Goal: Find specific page/section: Find specific page/section

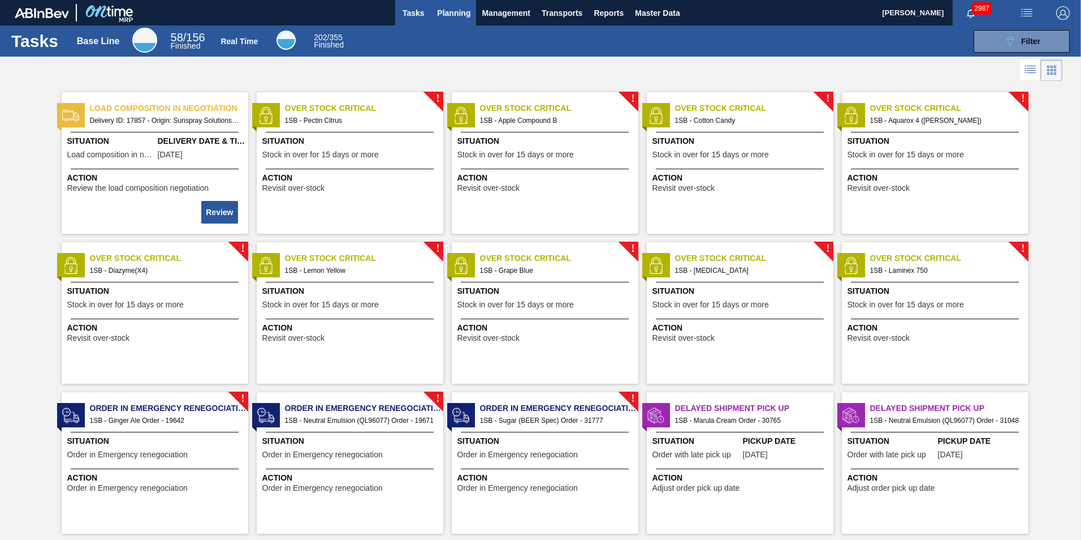
click at [442, 9] on span "Planning" at bounding box center [453, 13] width 33 height 14
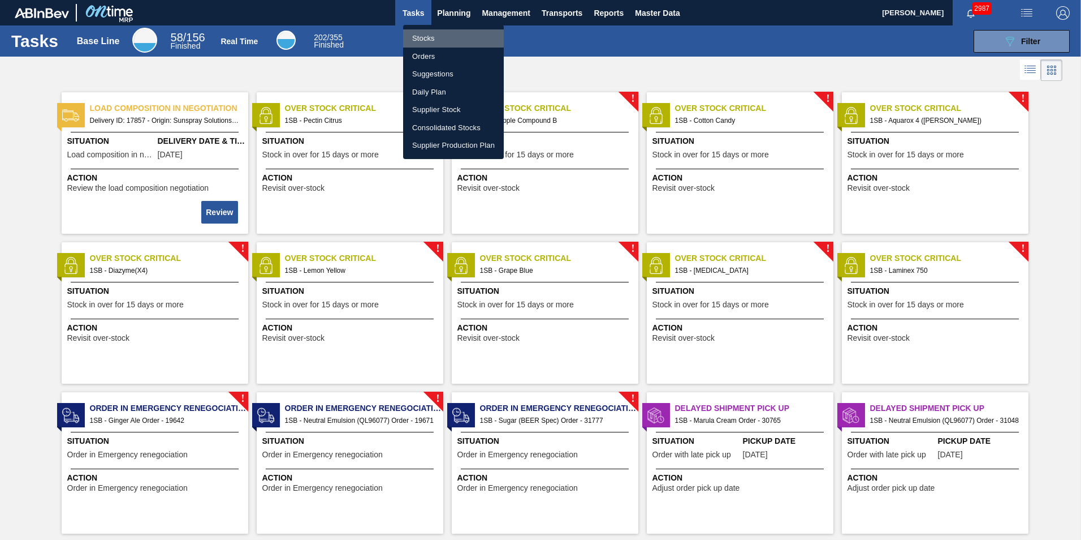
click at [436, 38] on li "Stocks" at bounding box center [453, 38] width 101 height 18
